Goal: Navigation & Orientation: Find specific page/section

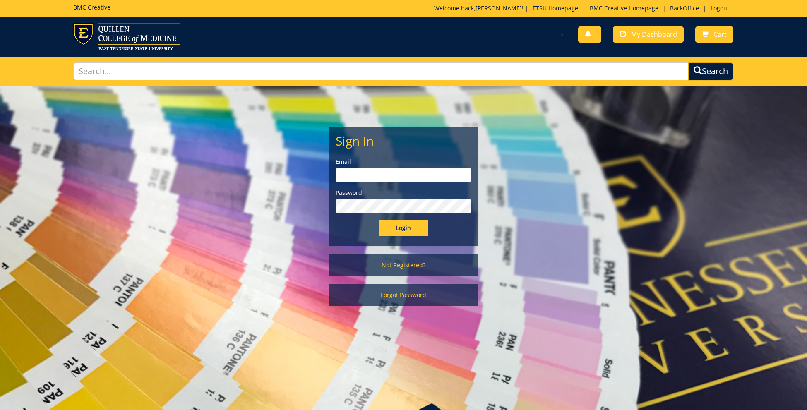
type input "[EMAIL_ADDRESS][DOMAIN_NAME]"
click at [412, 230] on input "Login" at bounding box center [404, 228] width 50 height 17
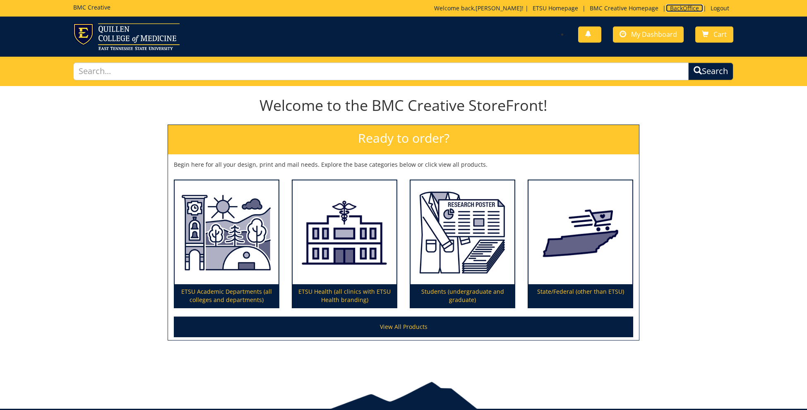
click at [666, 5] on link "BackOffice" at bounding box center [684, 8] width 37 height 8
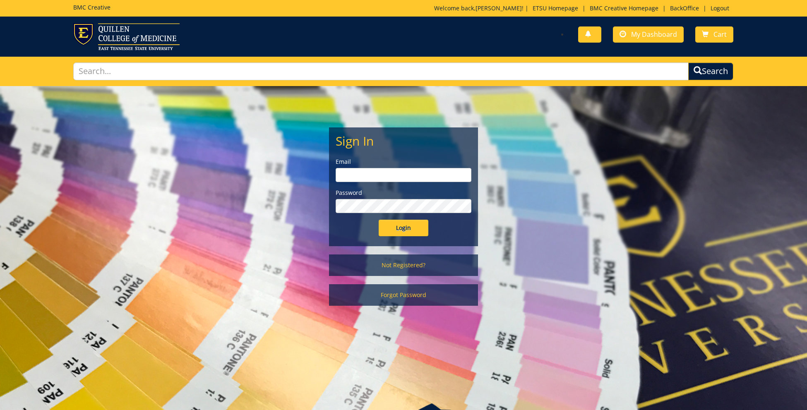
type input "[EMAIL_ADDRESS][DOMAIN_NAME]"
click at [683, 3] on div "BMC Creative Welcome back, Jennifer ! | ETSU Homepage | BMC Creative Homepage |…" at bounding box center [403, 8] width 673 height 17
click at [681, 10] on link "BackOffice" at bounding box center [684, 8] width 37 height 8
